Goal: Information Seeking & Learning: Learn about a topic

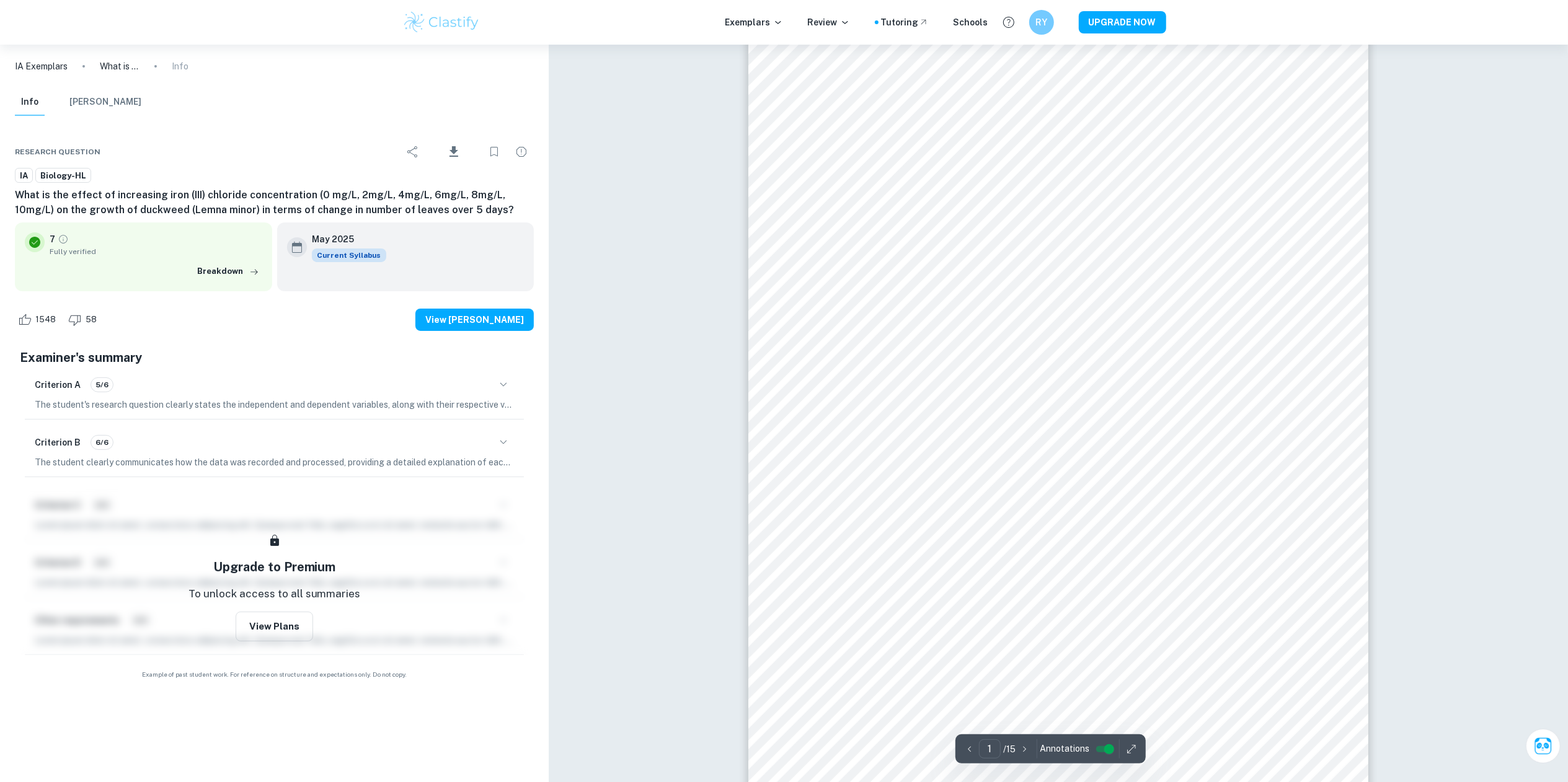
scroll to position [106, 0]
type input "12"
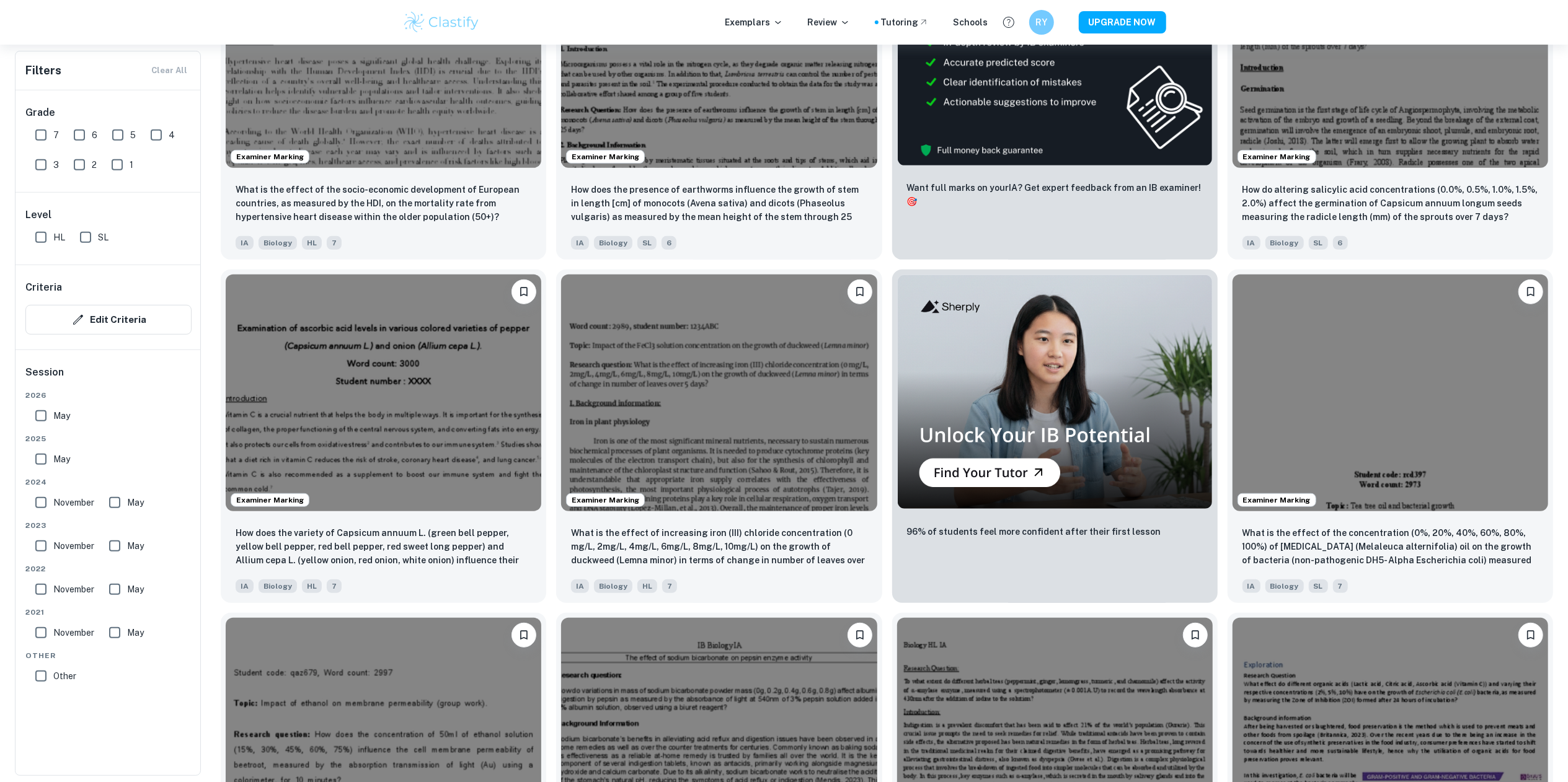
scroll to position [526, 0]
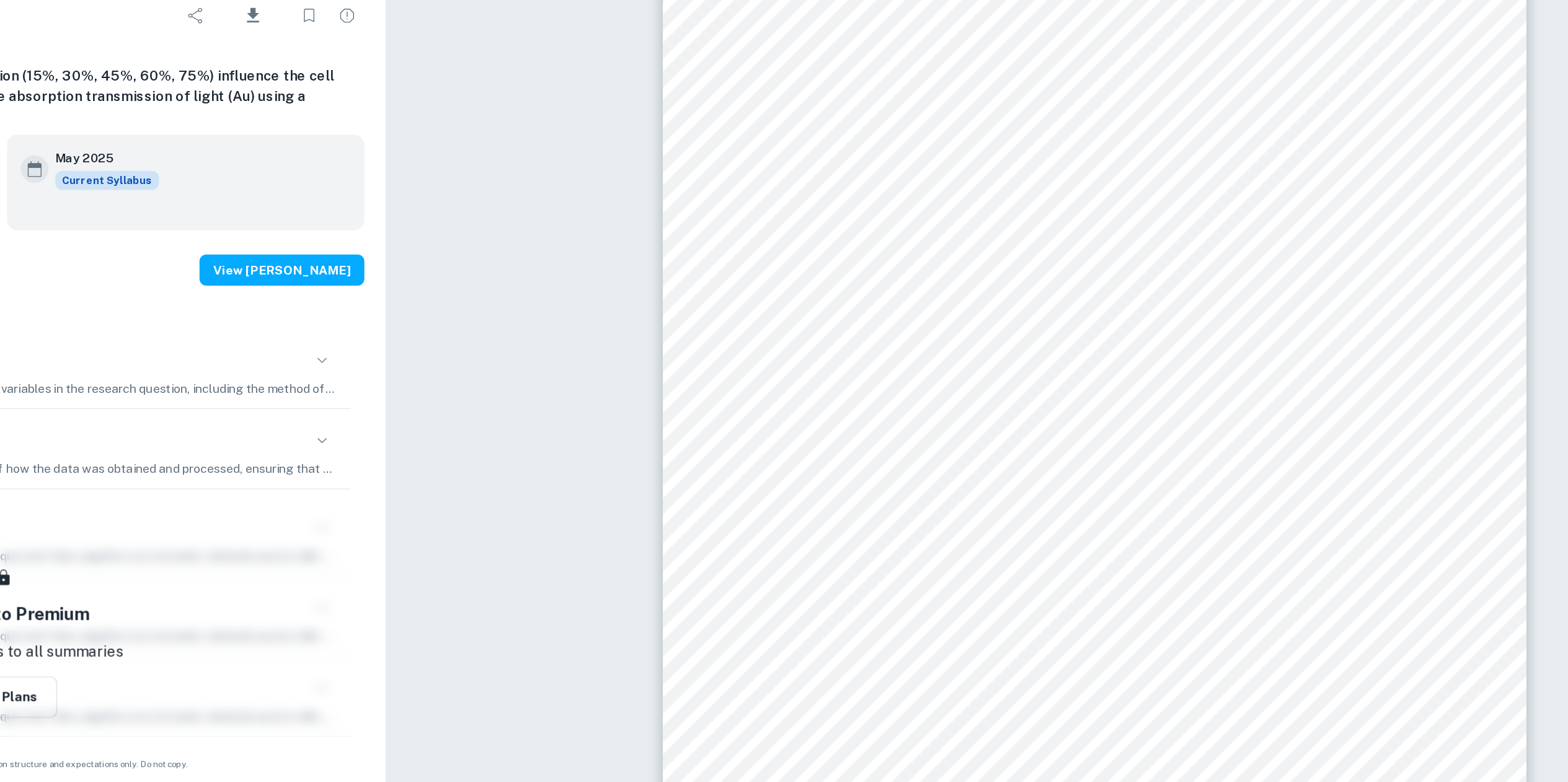
scroll to position [14605, 0]
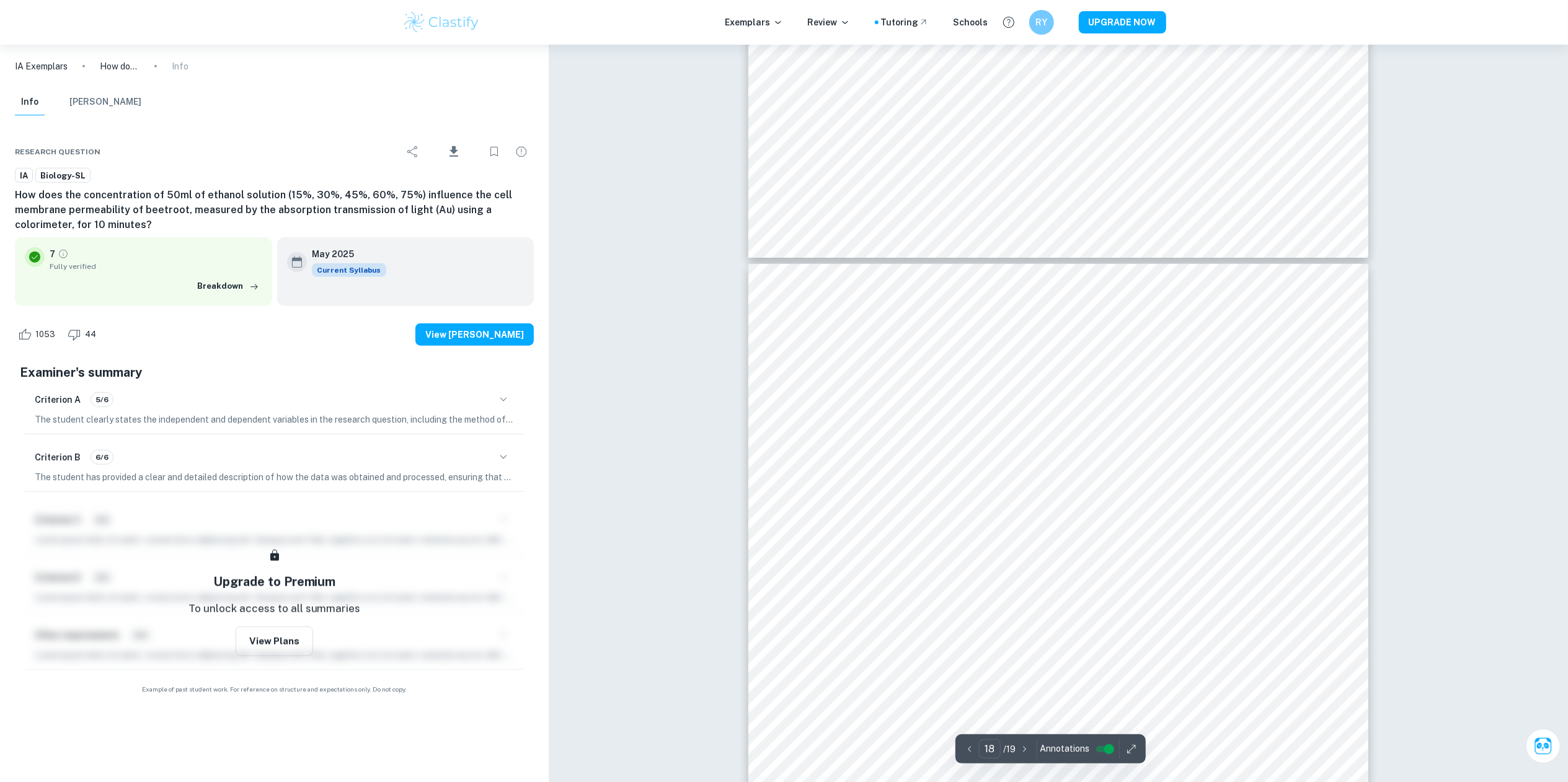
scroll to position [15193, 0]
